Goal: Information Seeking & Learning: Learn about a topic

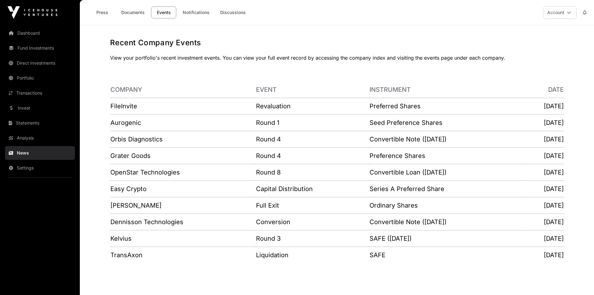
click at [132, 10] on link "Documents" at bounding box center [132, 13] width 31 height 12
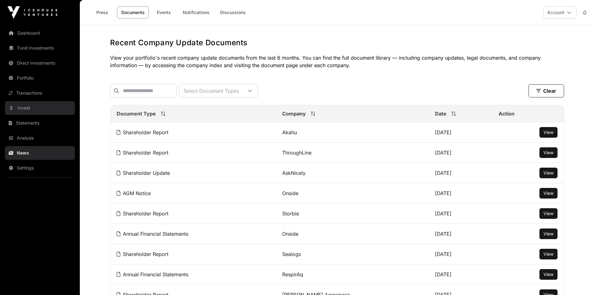
click at [23, 104] on link "Invest" at bounding box center [40, 108] width 70 height 14
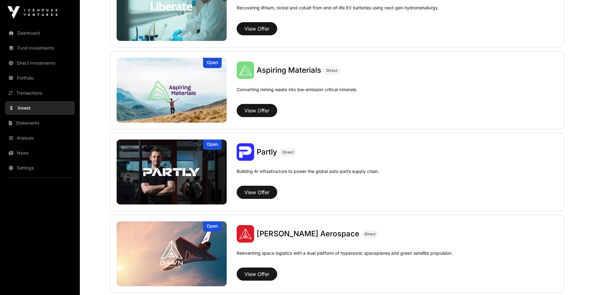
scroll to position [530, 0]
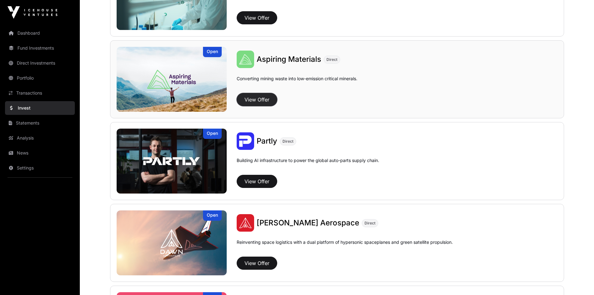
click at [256, 100] on button "View Offer" at bounding box center [257, 99] width 41 height 13
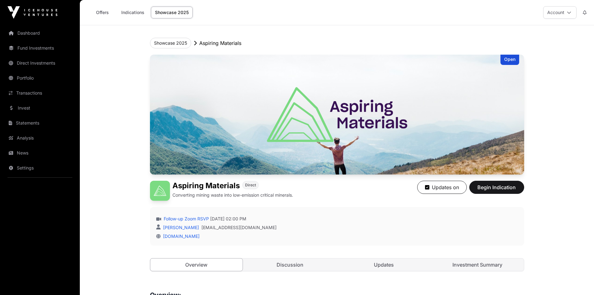
scroll to position [156, 0]
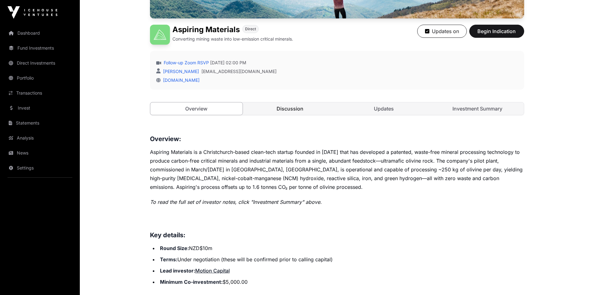
click at [287, 108] on link "Discussion" at bounding box center [290, 108] width 93 height 12
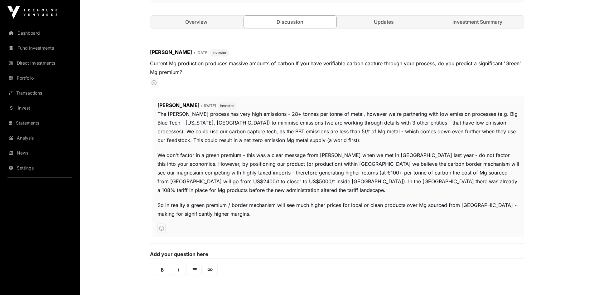
scroll to position [156, 0]
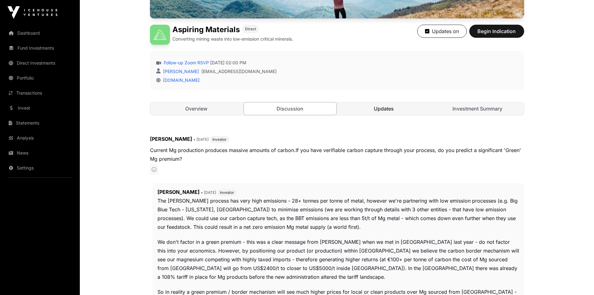
click at [376, 109] on link "Updates" at bounding box center [384, 108] width 93 height 12
